Goal: Task Accomplishment & Management: Complete application form

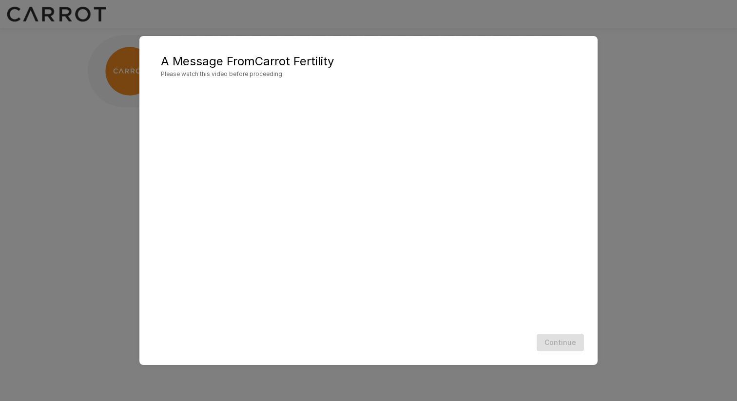
click at [107, 174] on div "A Message From Carrot Fertility Please watch this video before proceeding Conti…" at bounding box center [368, 200] width 737 height 401
click at [565, 343] on button "Continue" at bounding box center [560, 343] width 47 height 18
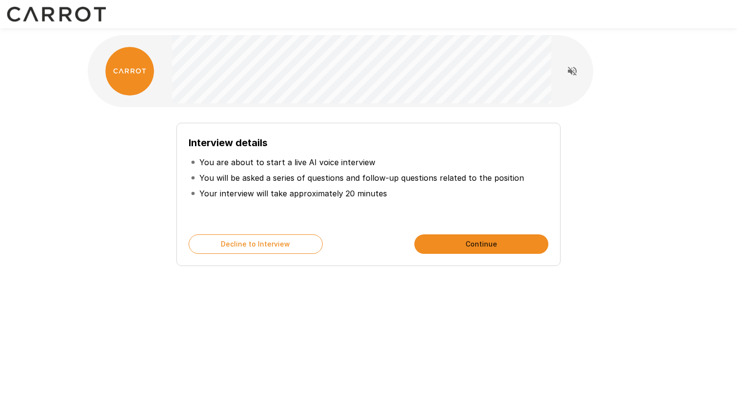
click at [506, 251] on button "Continue" at bounding box center [481, 243] width 134 height 19
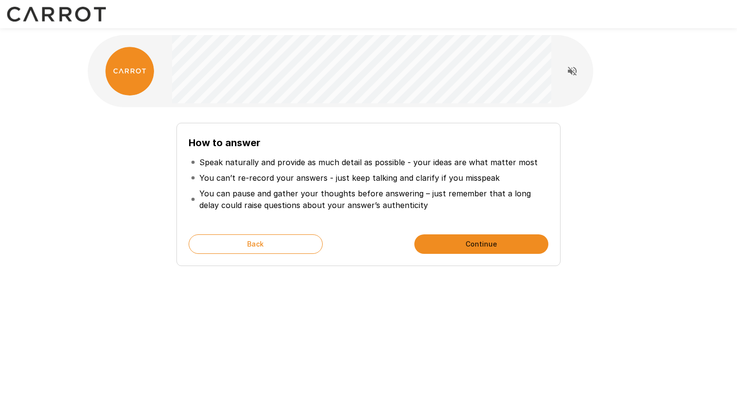
click at [506, 250] on button "Continue" at bounding box center [481, 243] width 134 height 19
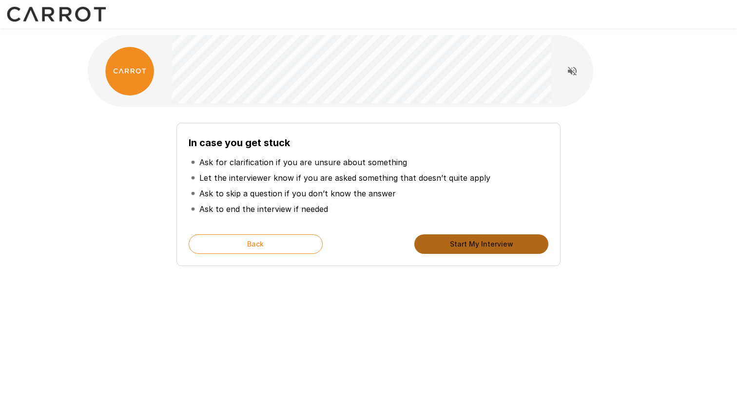
click at [506, 251] on button "Start My Interview" at bounding box center [481, 243] width 134 height 19
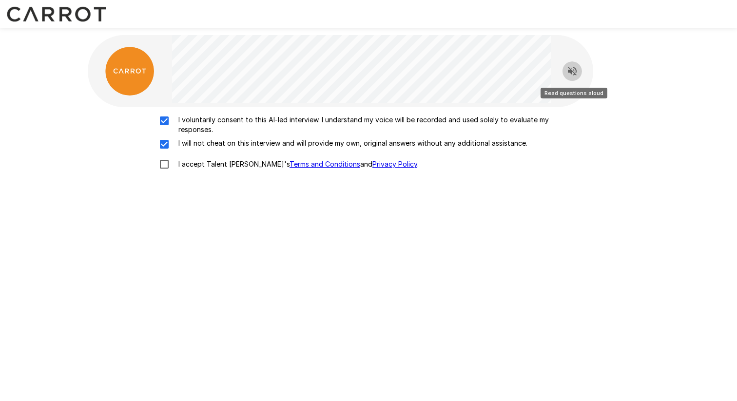
click at [575, 70] on icon "Read questions aloud" at bounding box center [572, 71] width 12 height 12
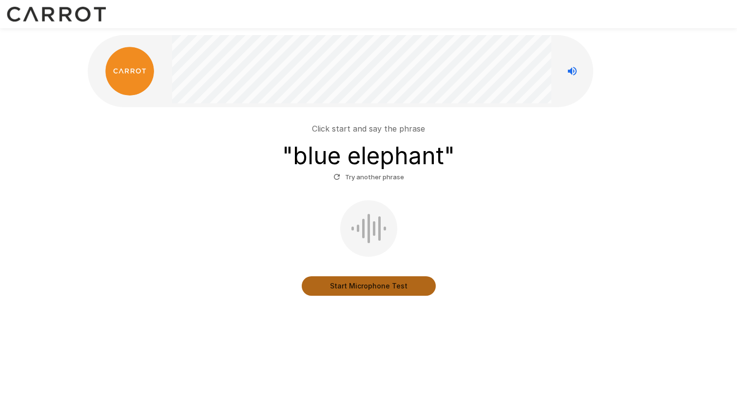
click at [357, 288] on button "Start Microphone Test" at bounding box center [369, 285] width 134 height 19
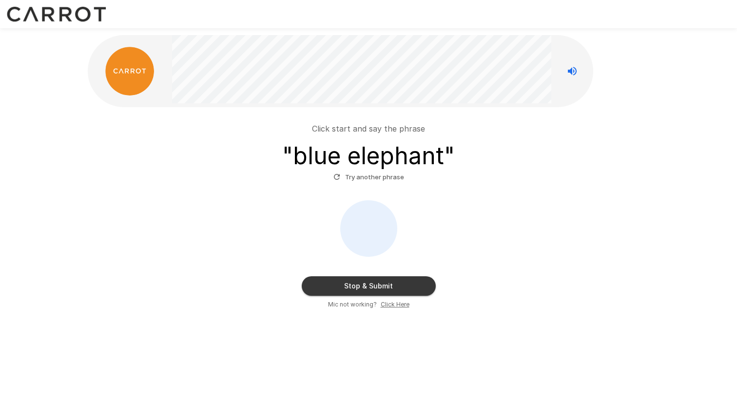
click at [357, 288] on button "Stop & Submit" at bounding box center [369, 285] width 134 height 19
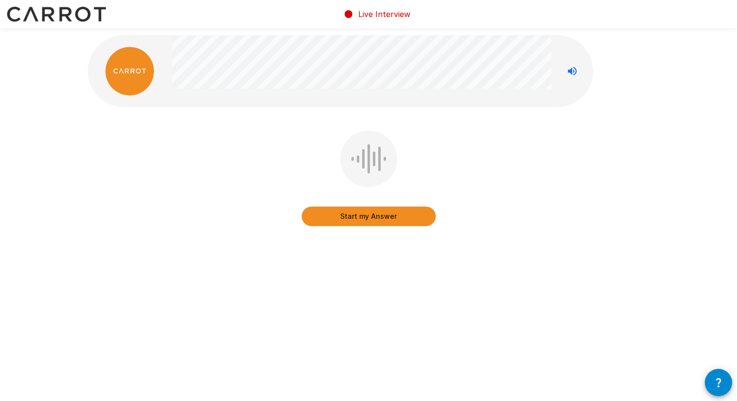
click at [383, 221] on button "Start my Answer" at bounding box center [369, 216] width 134 height 19
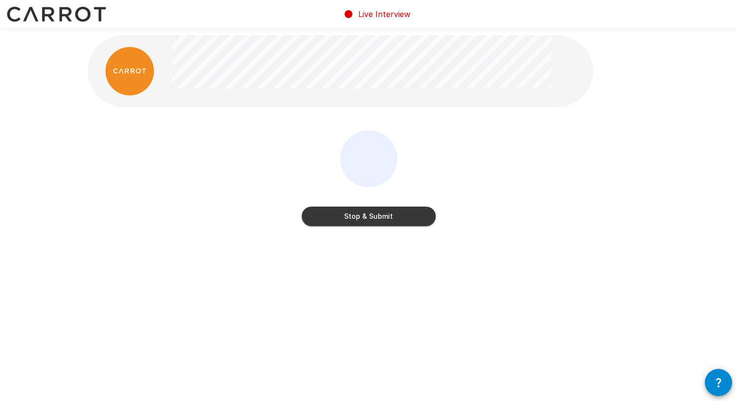
click at [412, 224] on button "Stop & Submit" at bounding box center [369, 216] width 134 height 19
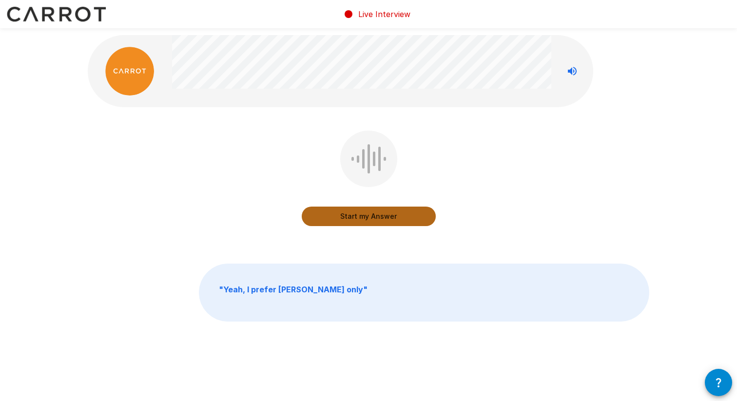
click at [404, 214] on button "Start my Answer" at bounding box center [369, 216] width 134 height 19
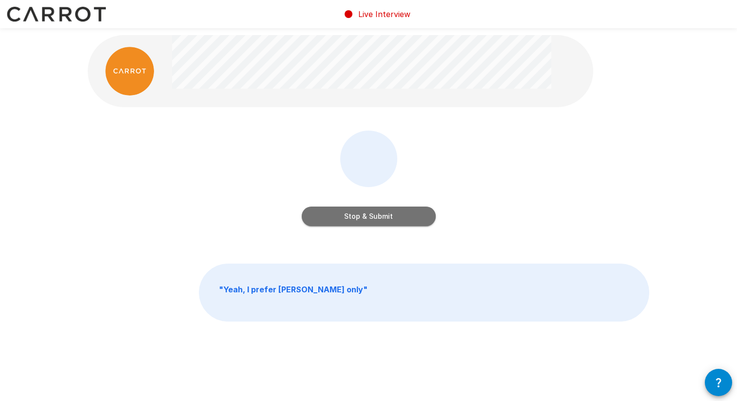
click at [403, 217] on button "Stop & Submit" at bounding box center [369, 216] width 134 height 19
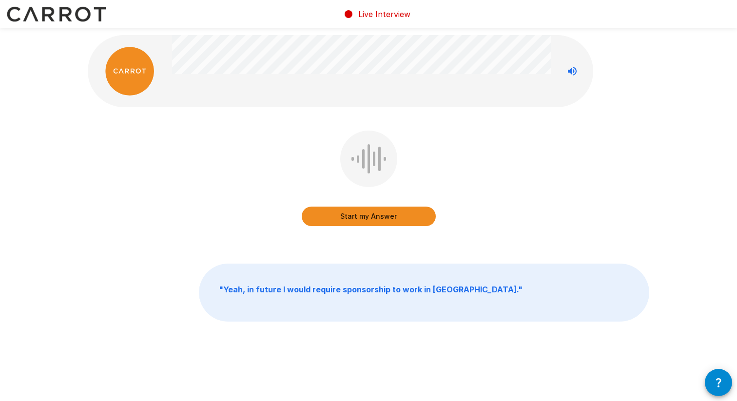
click at [404, 221] on button "Start my Answer" at bounding box center [369, 216] width 134 height 19
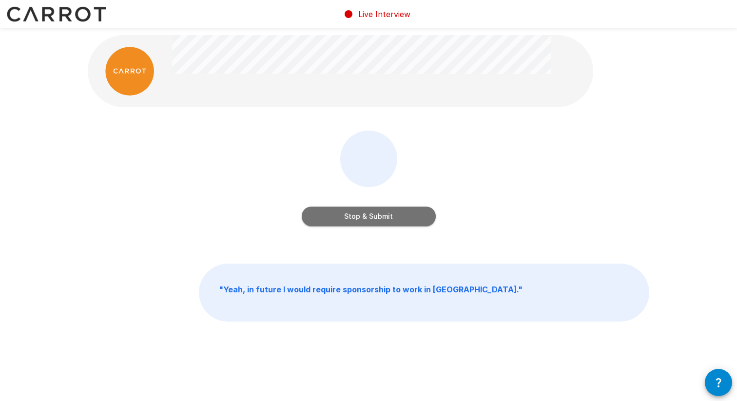
click at [407, 216] on button "Stop & Submit" at bounding box center [369, 216] width 134 height 19
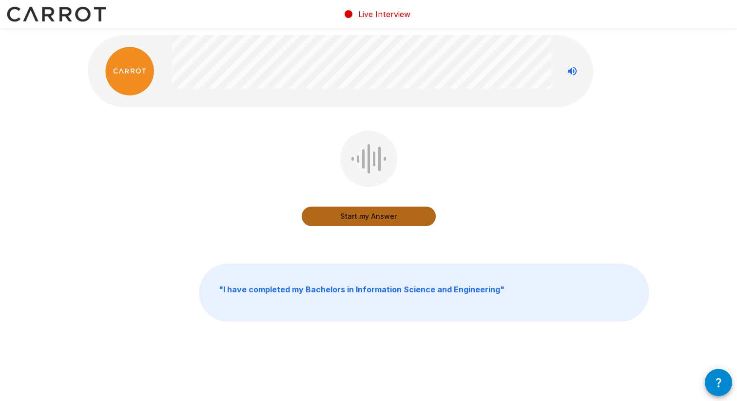
click at [414, 220] on button "Start my Answer" at bounding box center [369, 216] width 134 height 19
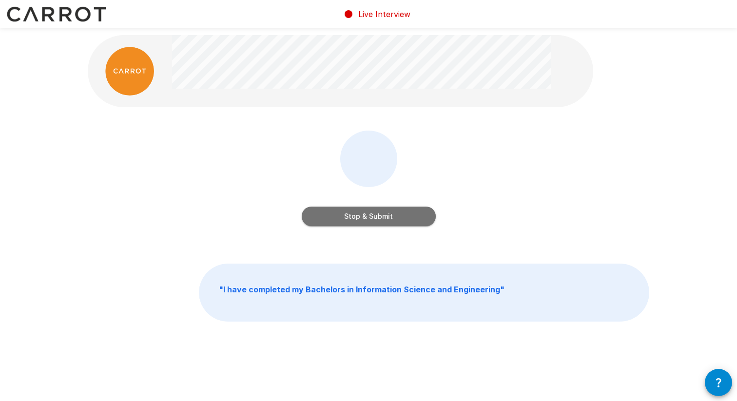
click at [409, 222] on button "Stop & Submit" at bounding box center [369, 216] width 134 height 19
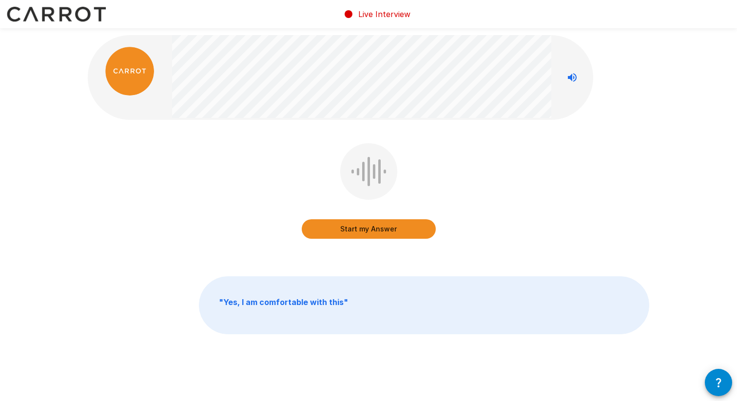
click at [571, 78] on icon "Stop reading questions aloud" at bounding box center [572, 77] width 9 height 9
click at [571, 78] on icon "Read questions aloud" at bounding box center [572, 77] width 9 height 9
click at [407, 230] on button "Start my Answer" at bounding box center [369, 228] width 134 height 19
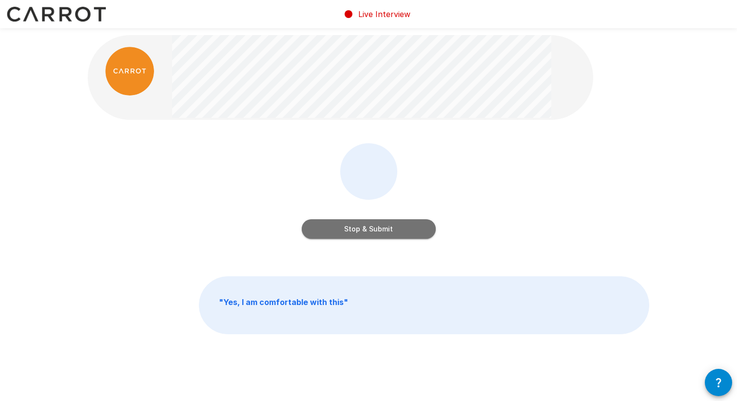
click at [411, 228] on button "Stop & Submit" at bounding box center [369, 228] width 134 height 19
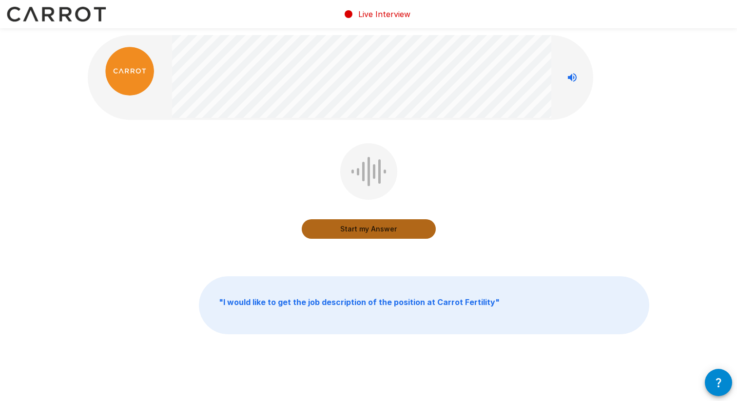
click at [416, 230] on button "Start my Answer" at bounding box center [369, 228] width 134 height 19
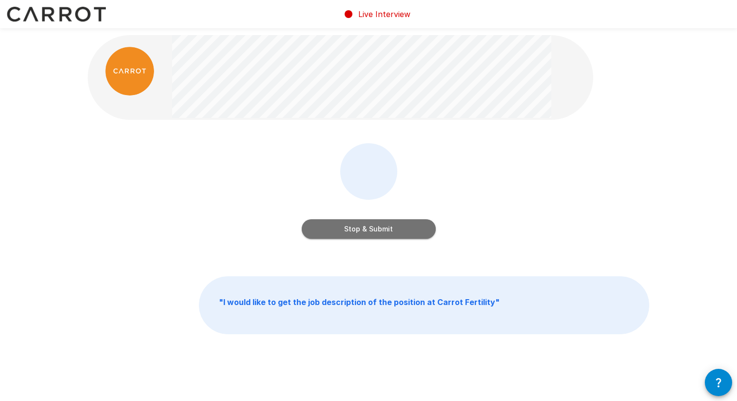
click at [422, 224] on button "Stop & Submit" at bounding box center [369, 228] width 134 height 19
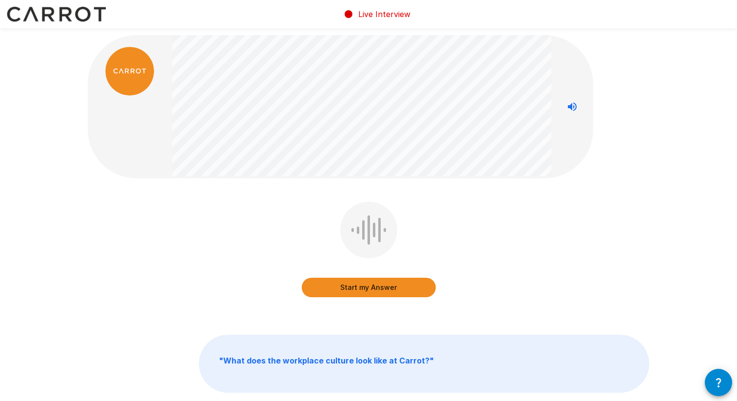
click at [371, 288] on button "Start my Answer" at bounding box center [369, 287] width 134 height 19
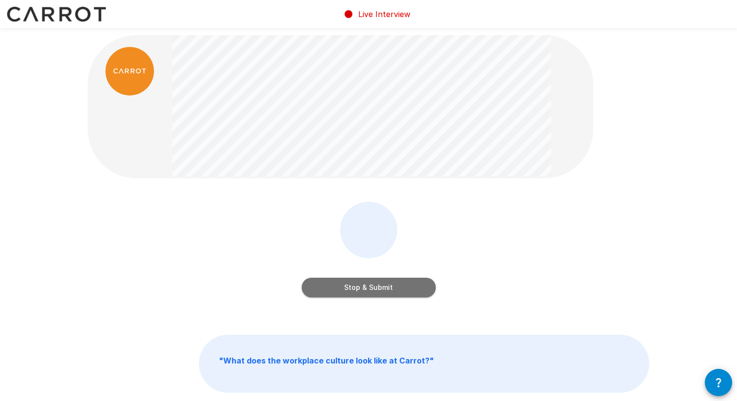
click at [371, 288] on button "Stop & Submit" at bounding box center [369, 287] width 134 height 19
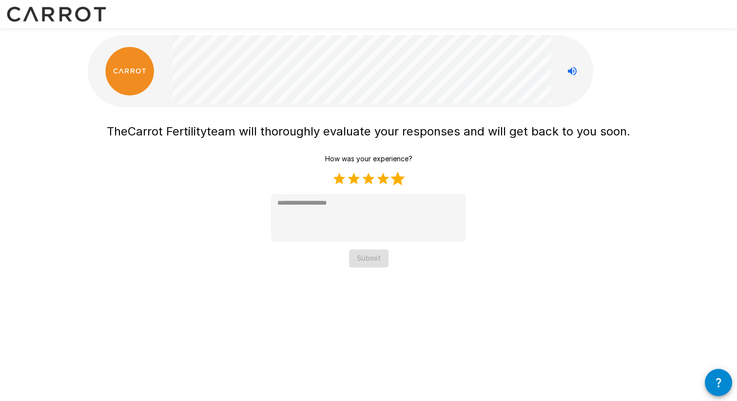
click at [393, 182] on label "5 Stars" at bounding box center [397, 179] width 15 height 15
type textarea "*"
click at [374, 258] on button "Submit" at bounding box center [368, 259] width 39 height 18
